Goal: Obtain resource: Download file/media

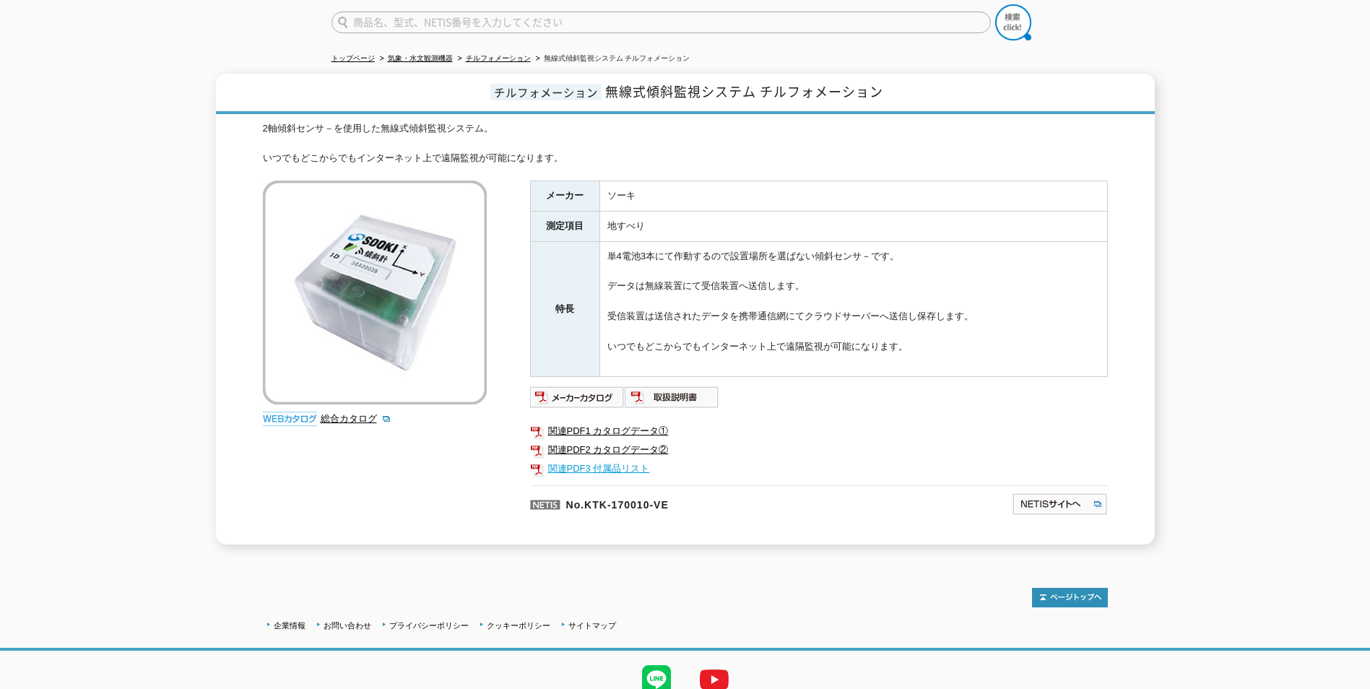
scroll to position [170, 0]
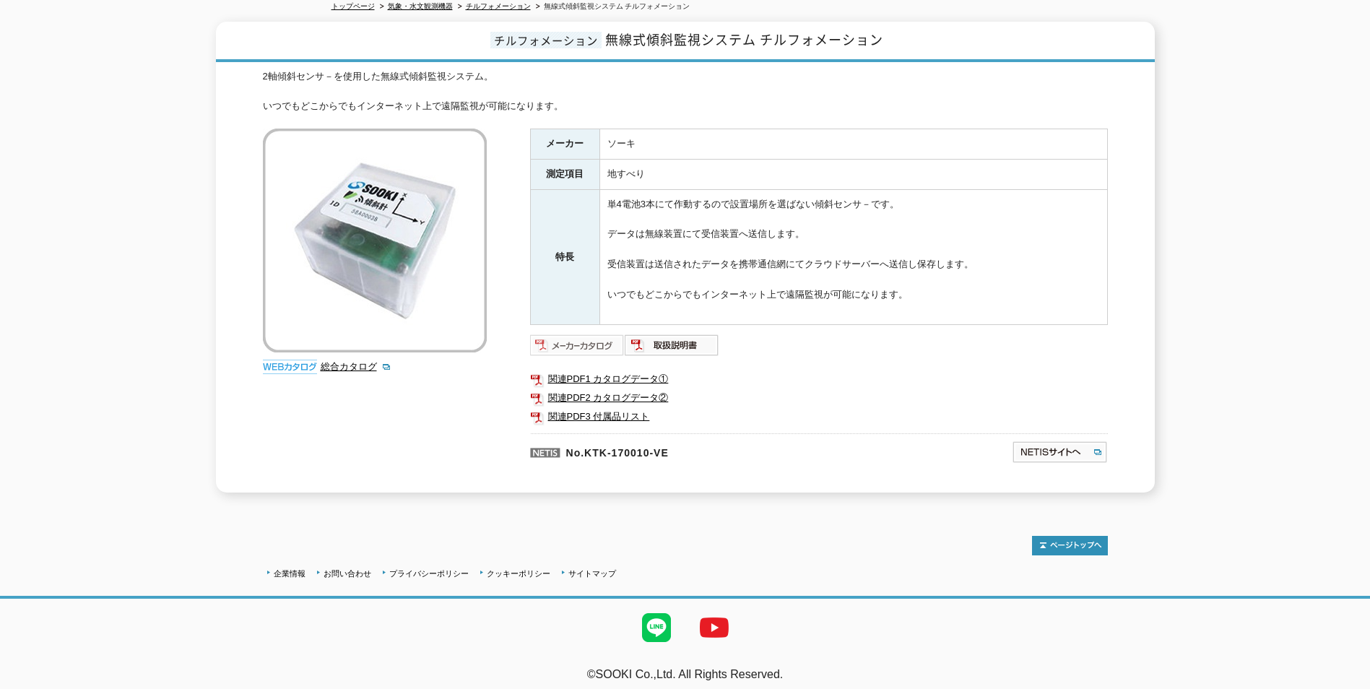
click at [605, 339] on img at bounding box center [577, 345] width 95 height 23
click at [654, 339] on img at bounding box center [672, 345] width 95 height 23
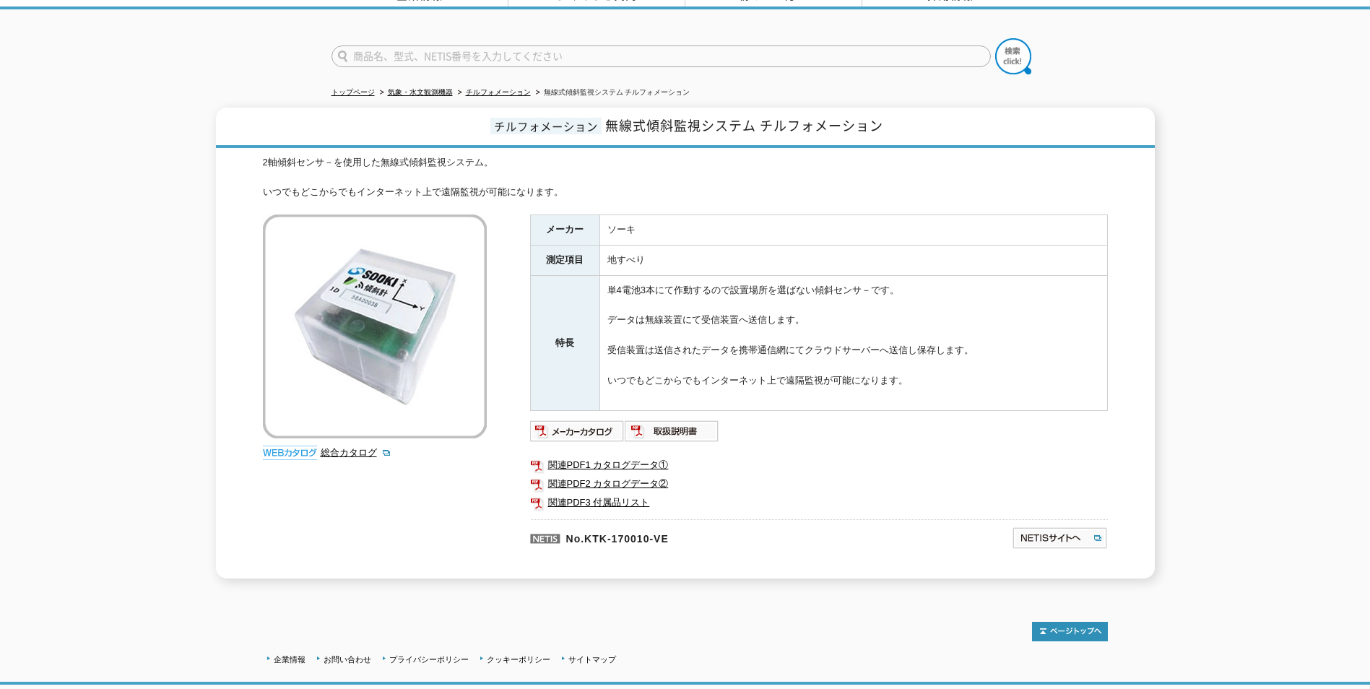
scroll to position [170, 0]
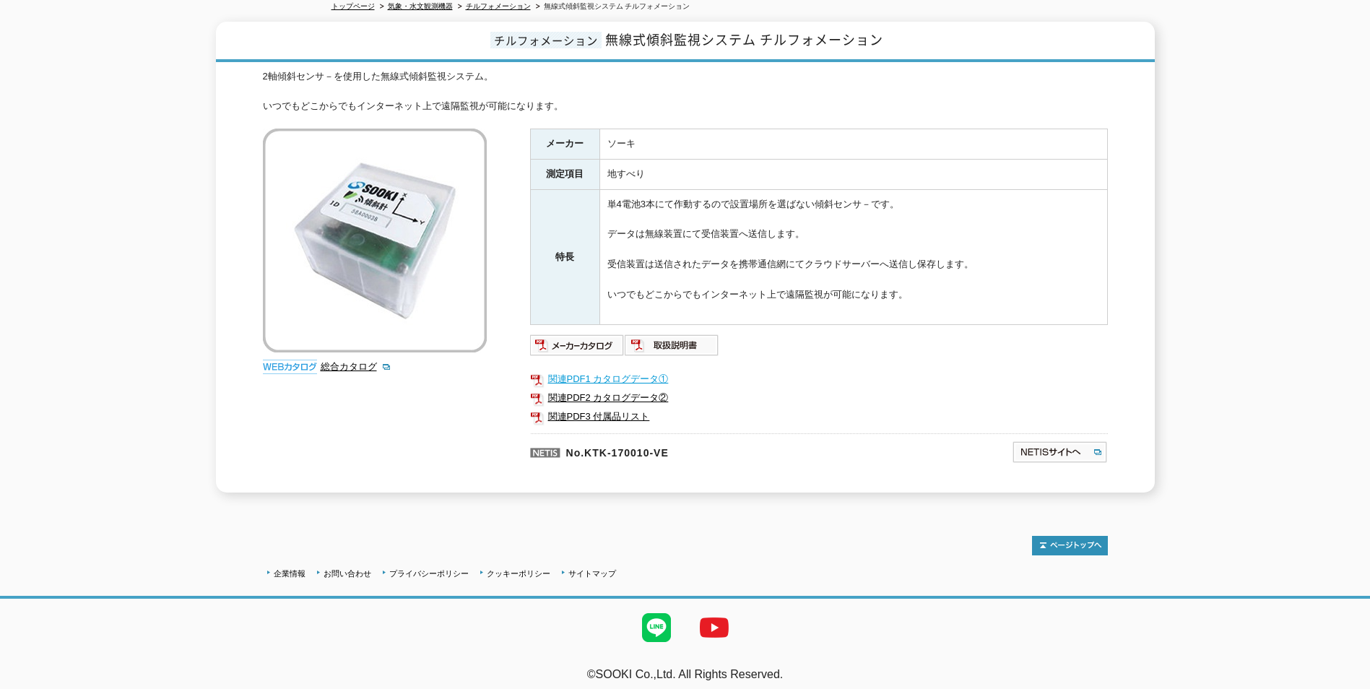
click at [621, 371] on link "関連PDF1 カタログデータ①" at bounding box center [819, 379] width 578 height 19
click at [655, 395] on link "関連PDF2 カタログデータ②" at bounding box center [819, 398] width 578 height 19
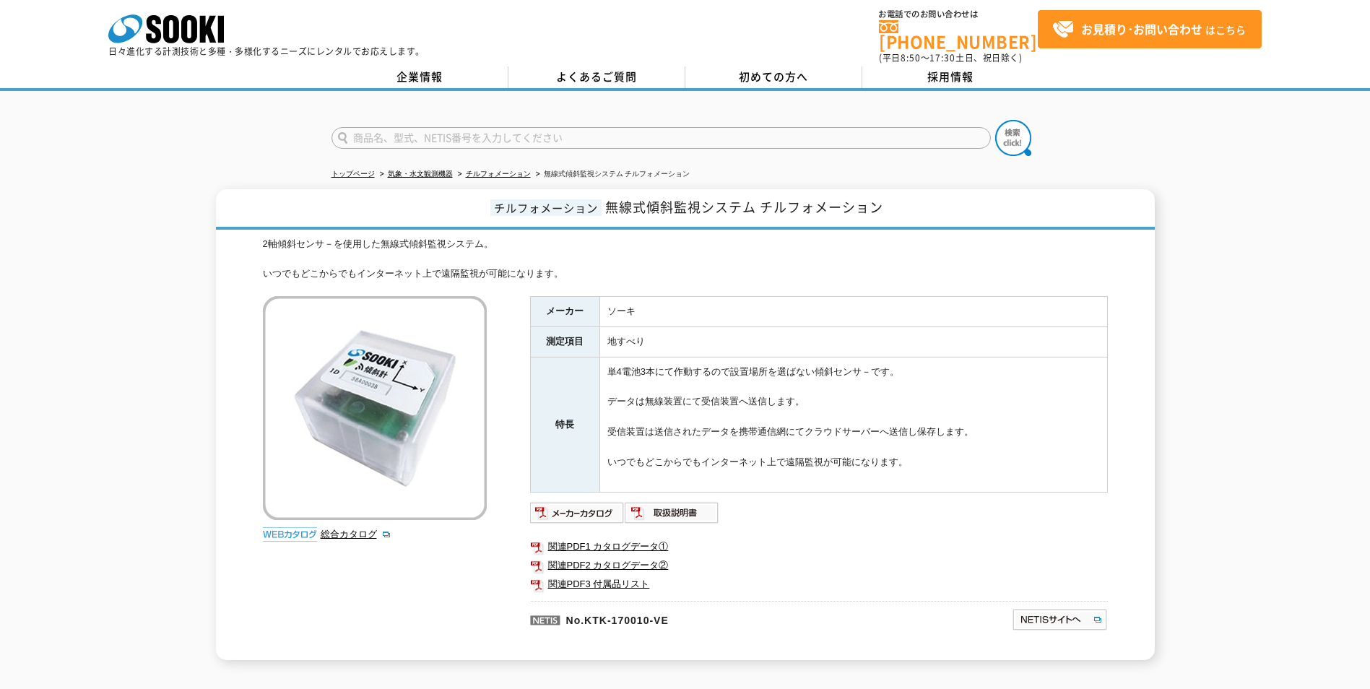
scroll to position [0, 0]
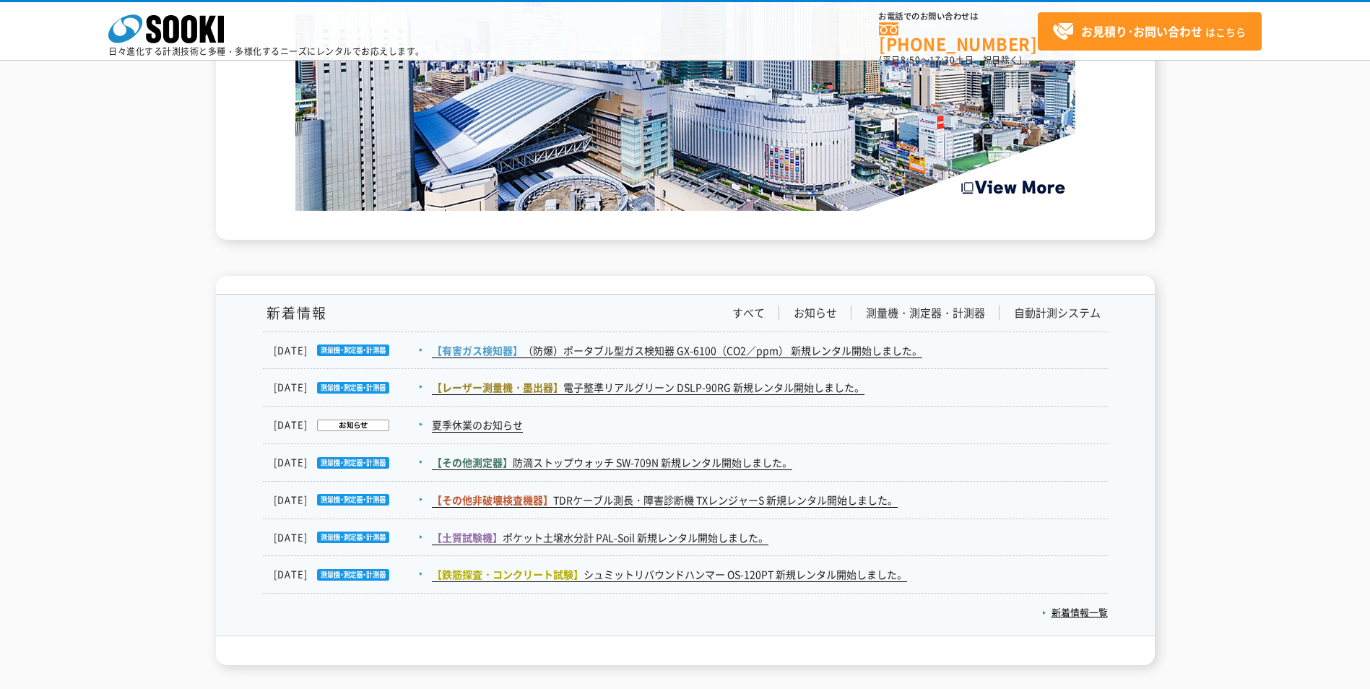
scroll to position [2340, 0]
